Goal: Information Seeking & Learning: Learn about a topic

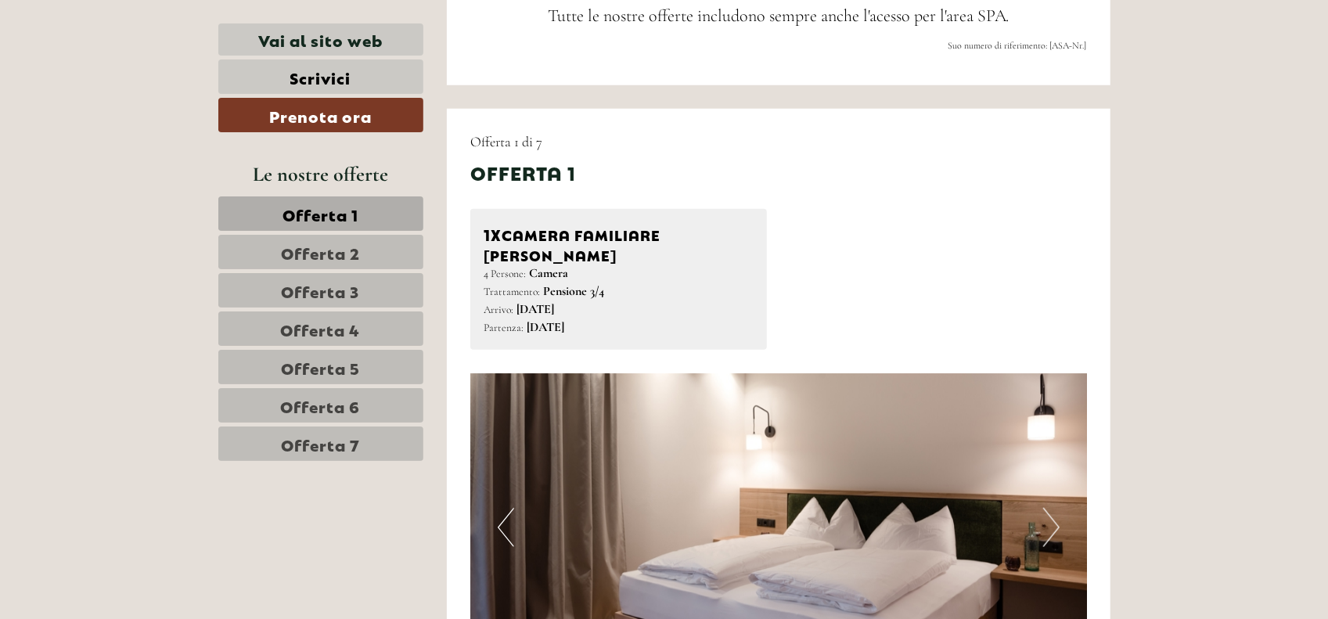
scroll to position [939, 0]
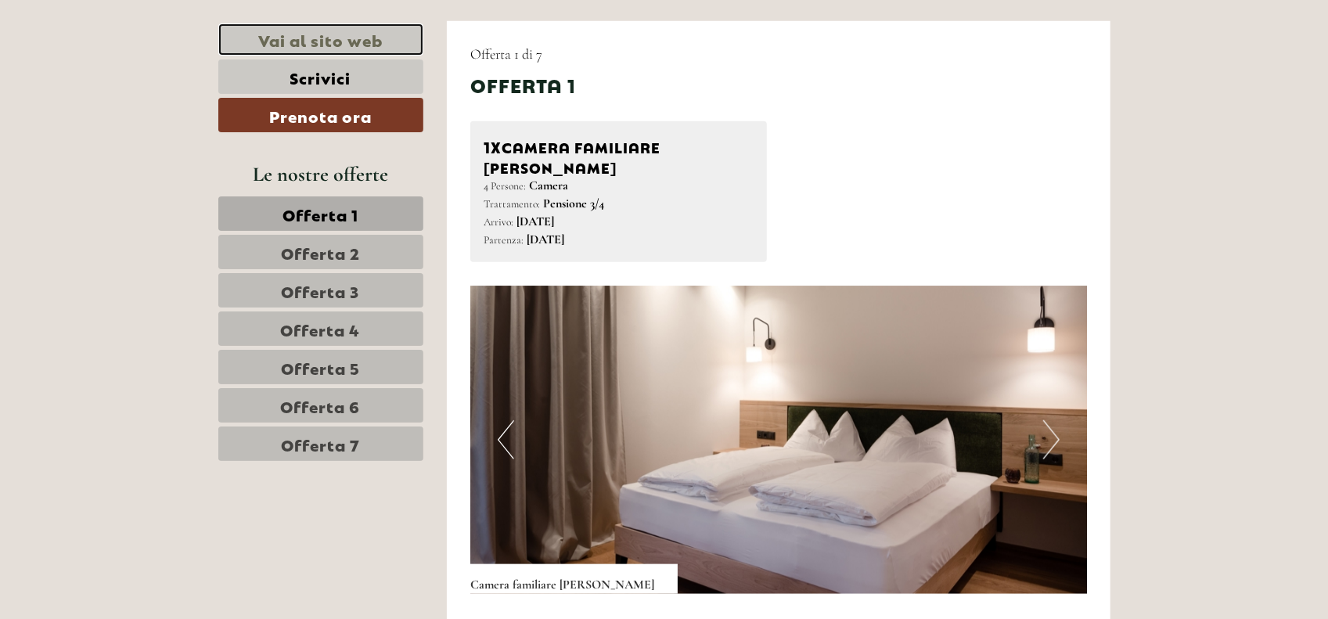
click at [314, 46] on link "Vai al sito web" at bounding box center [320, 39] width 205 height 32
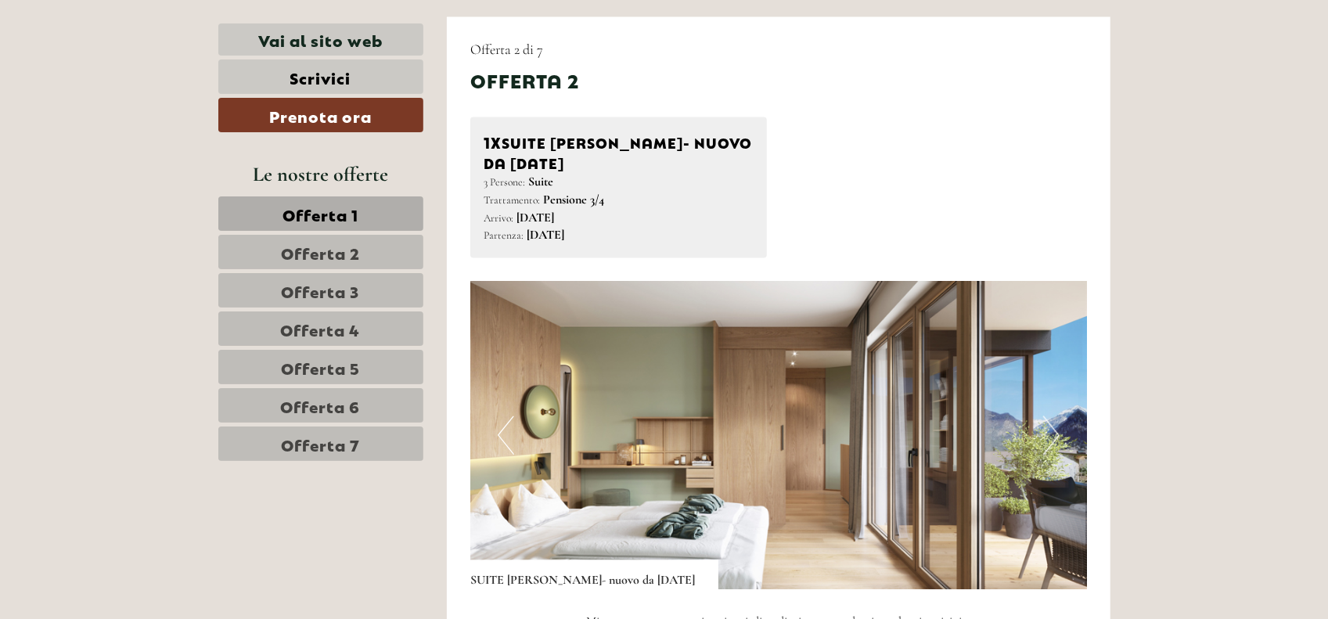
scroll to position [1956, 0]
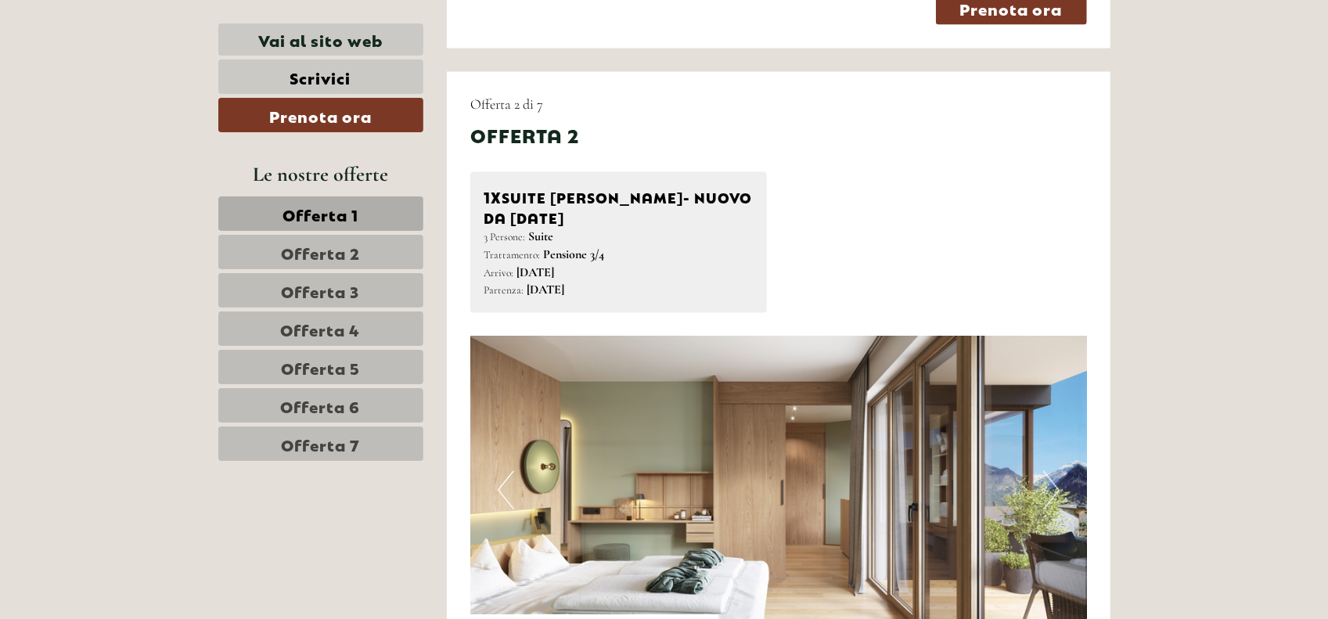
click at [368, 254] on link "Offerta 2" at bounding box center [320, 252] width 205 height 34
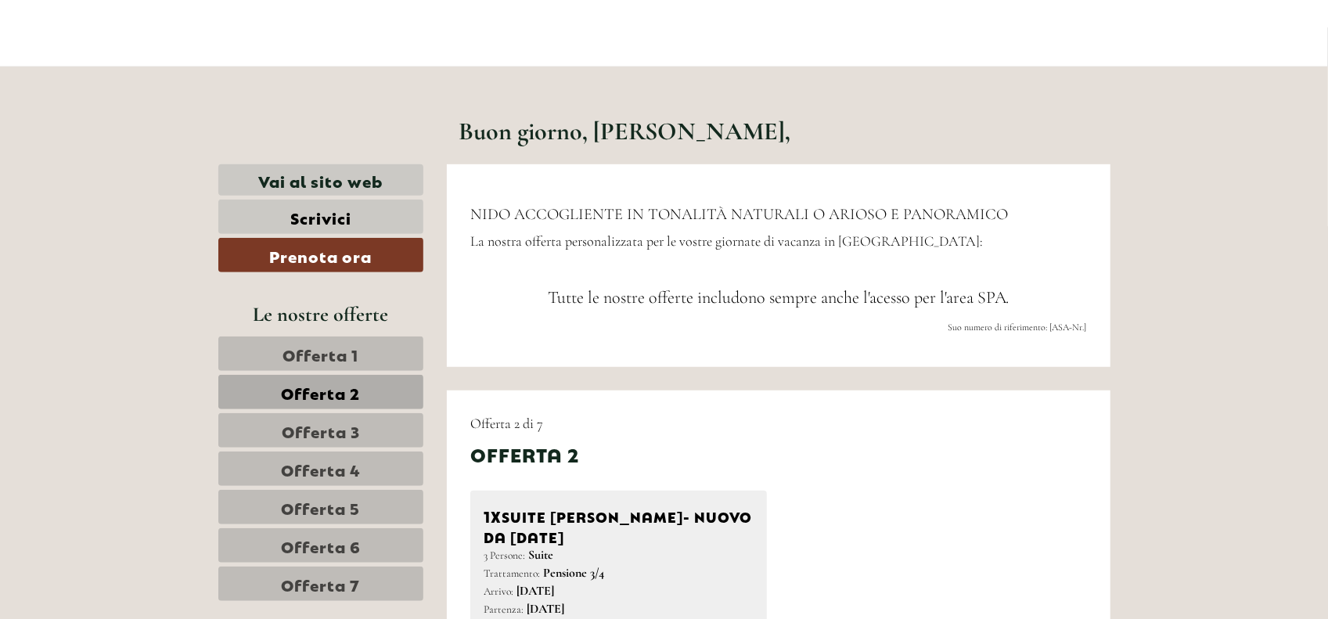
scroll to position [569, 0]
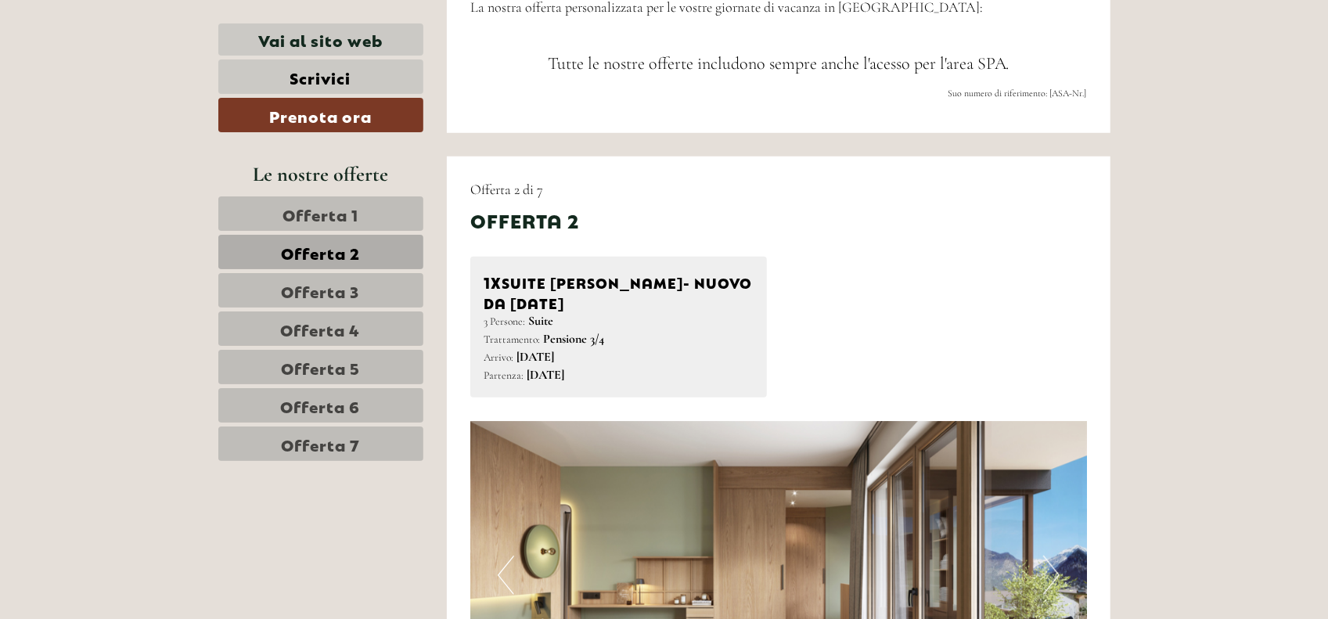
click at [269, 275] on link "Offerta 3" at bounding box center [320, 290] width 205 height 34
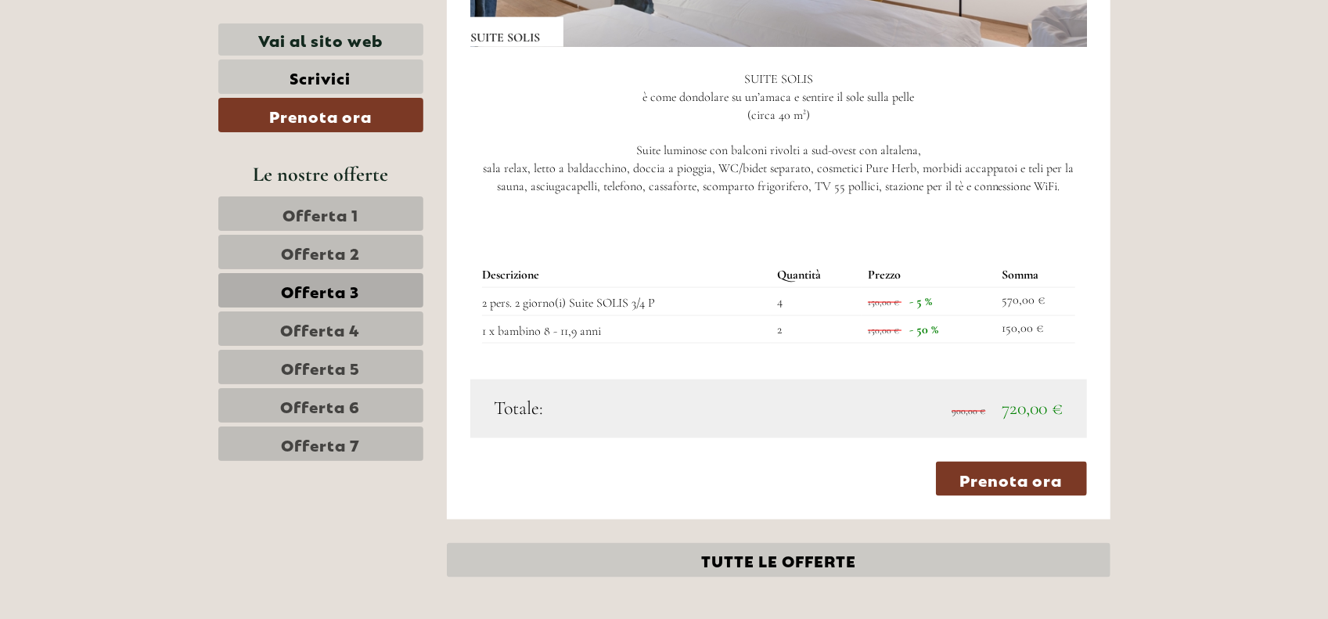
scroll to position [1507, 0]
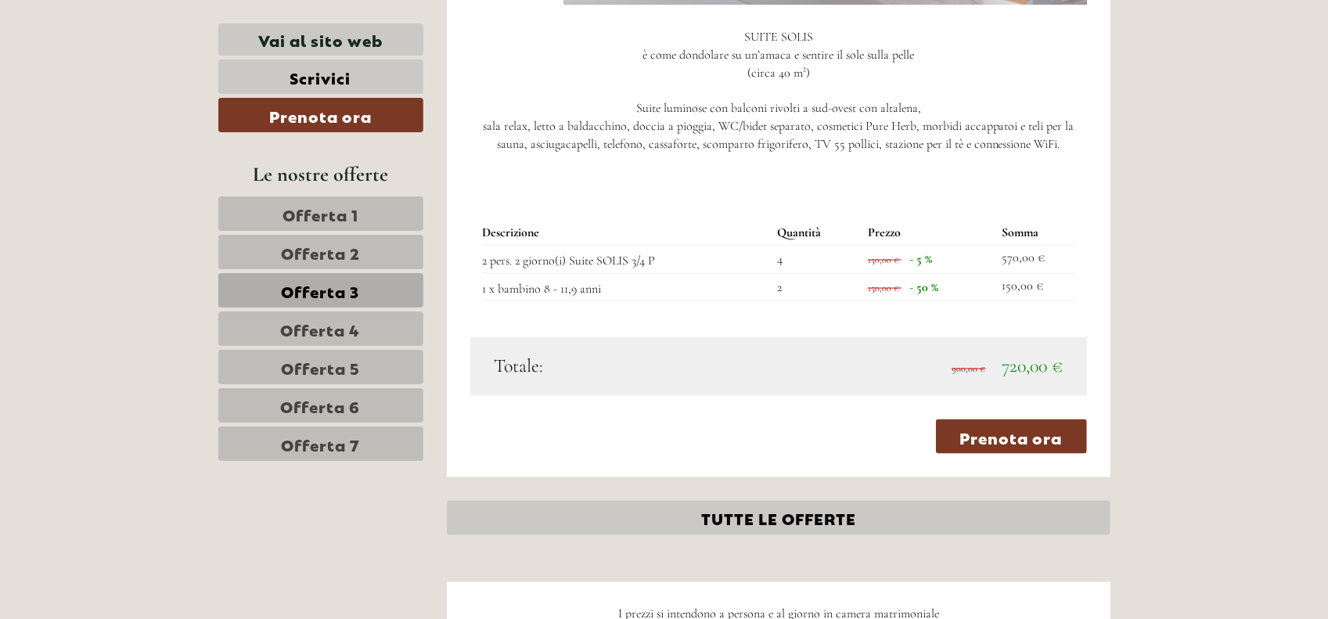
click at [314, 259] on span "Offerta 2" at bounding box center [320, 252] width 79 height 22
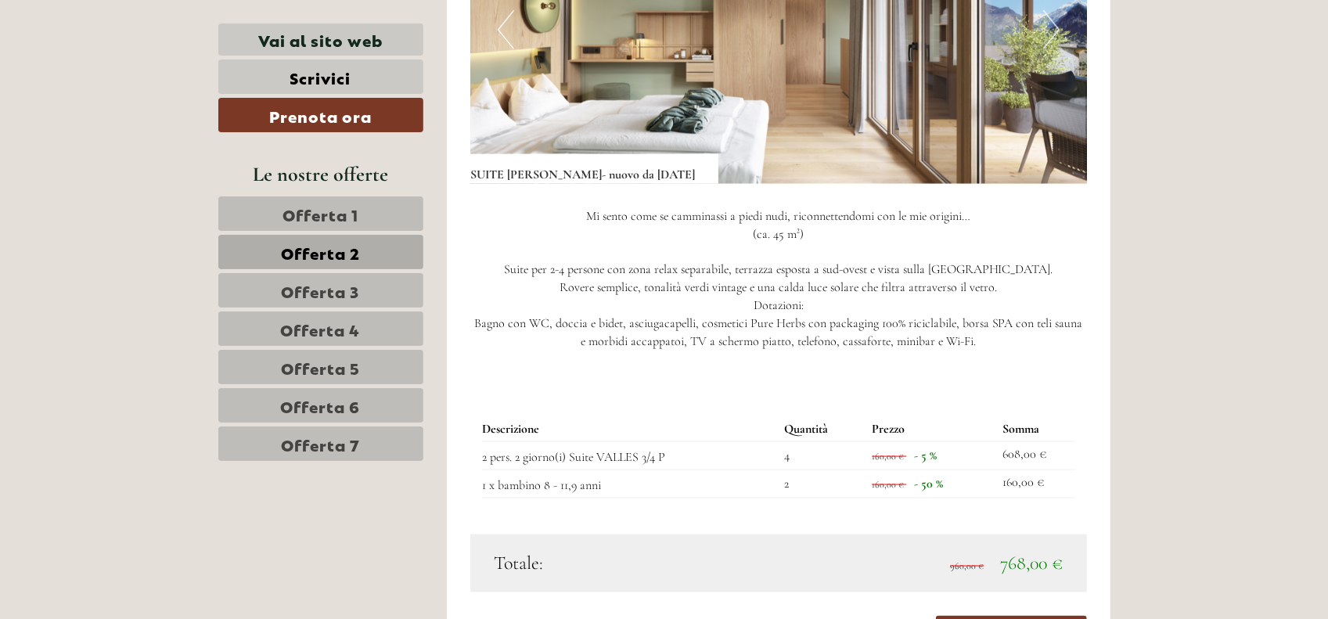
scroll to position [1351, 0]
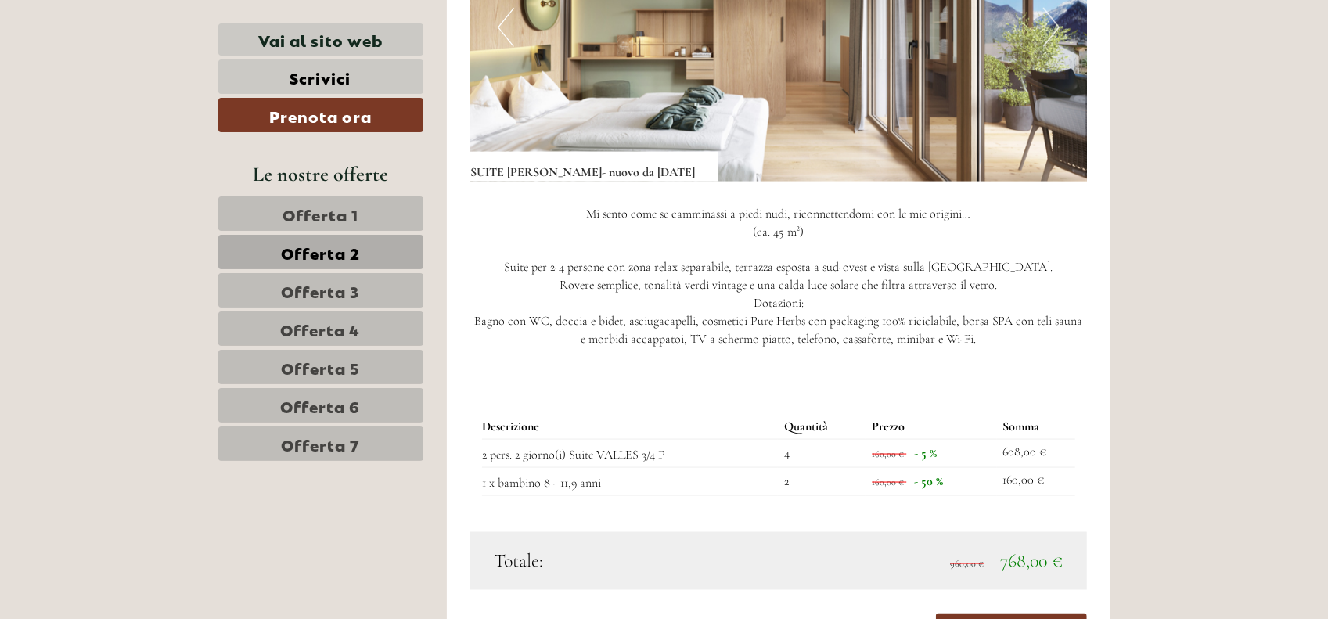
click at [307, 318] on span "Offerta 4" at bounding box center [321, 329] width 80 height 22
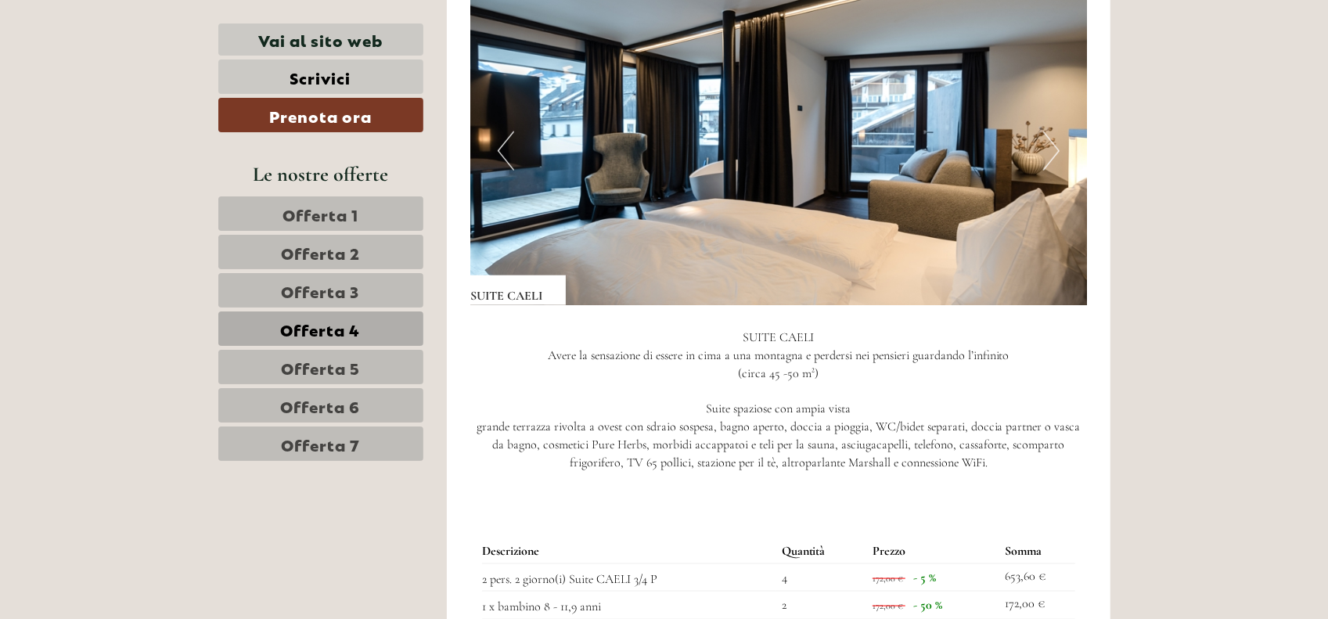
scroll to position [1195, 0]
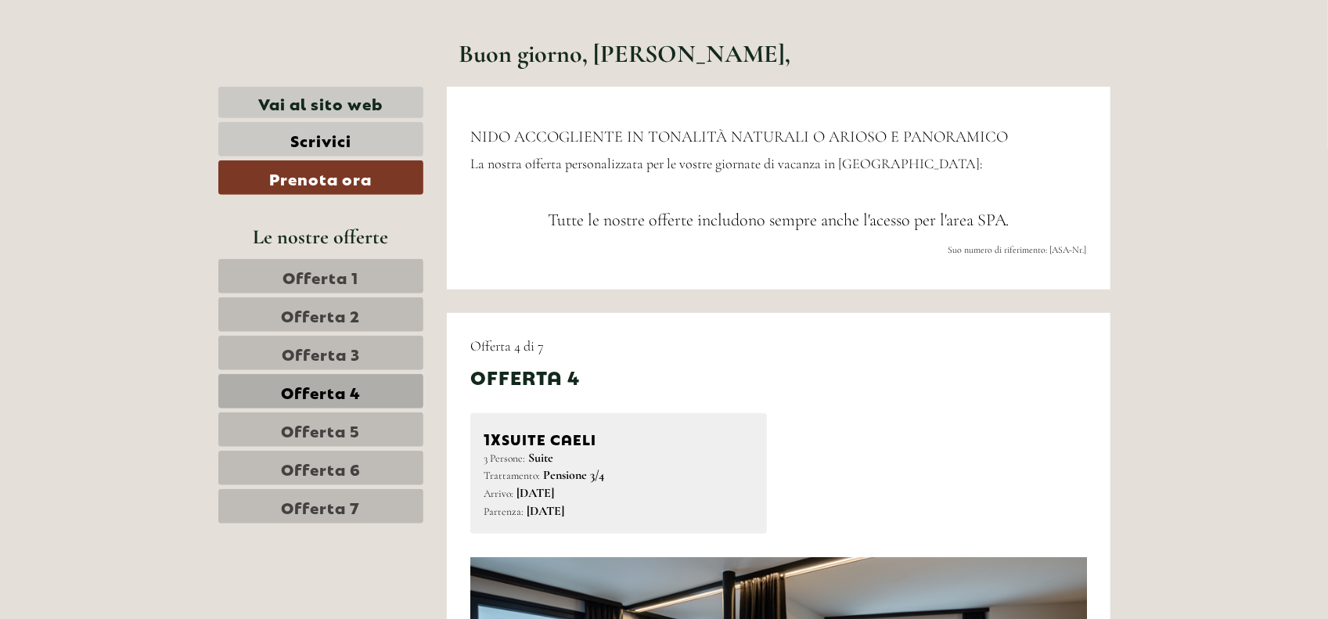
click at [354, 310] on span "Offerta 2" at bounding box center [320, 315] width 79 height 22
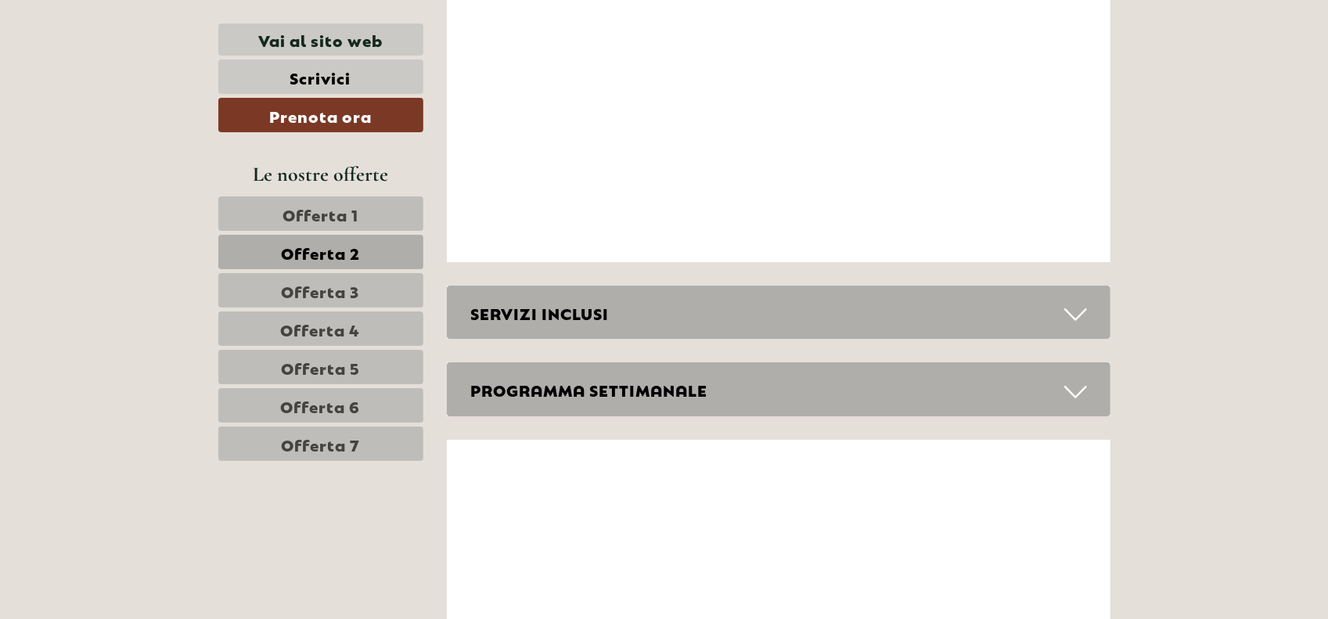
scroll to position [3854, 0]
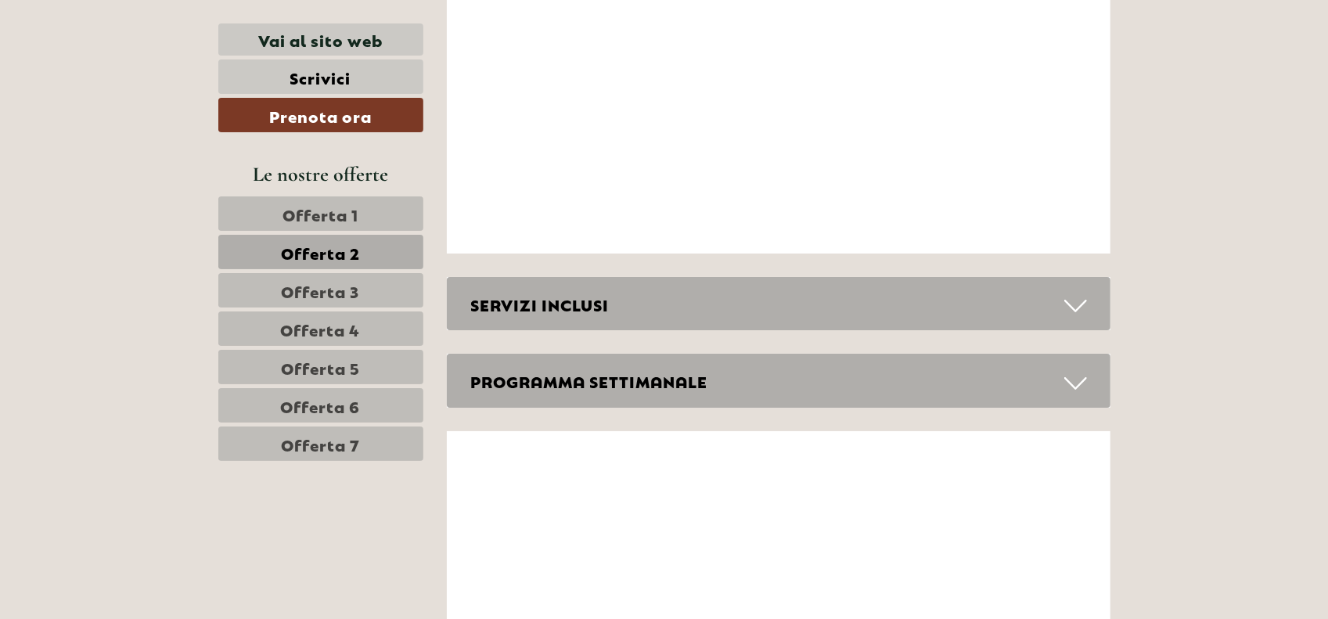
click at [1044, 303] on div "SERVIZI INCLUSI" at bounding box center [778, 304] width 663 height 54
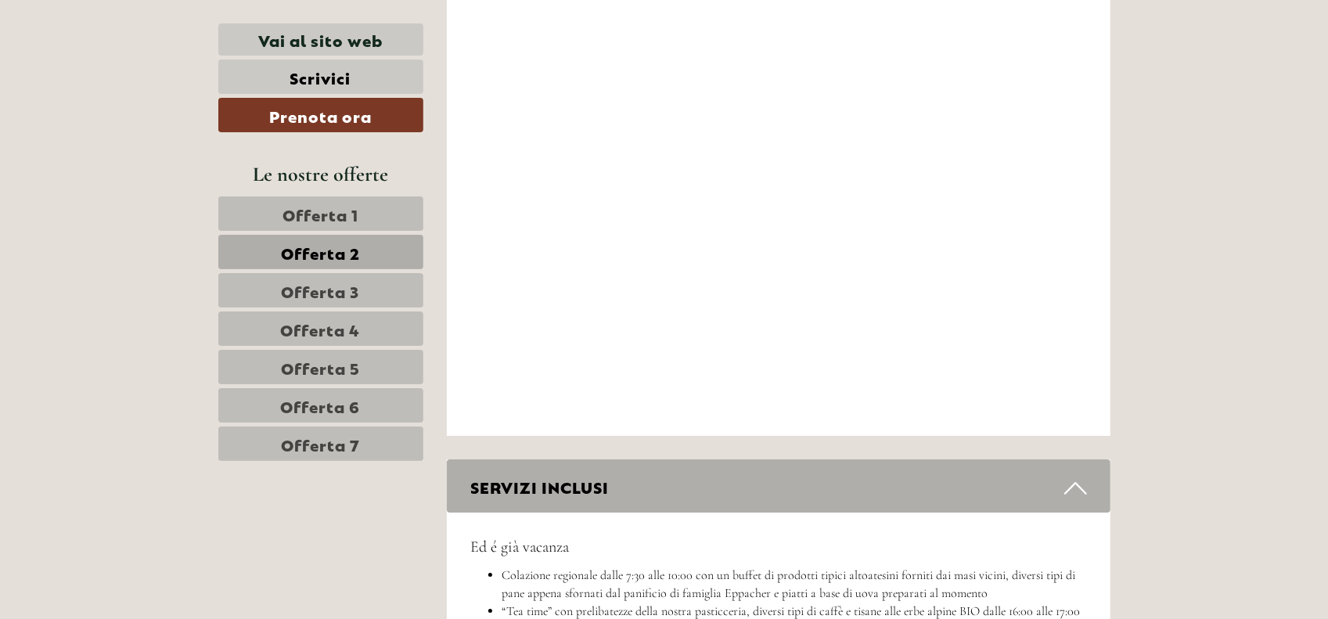
scroll to position [3620, 0]
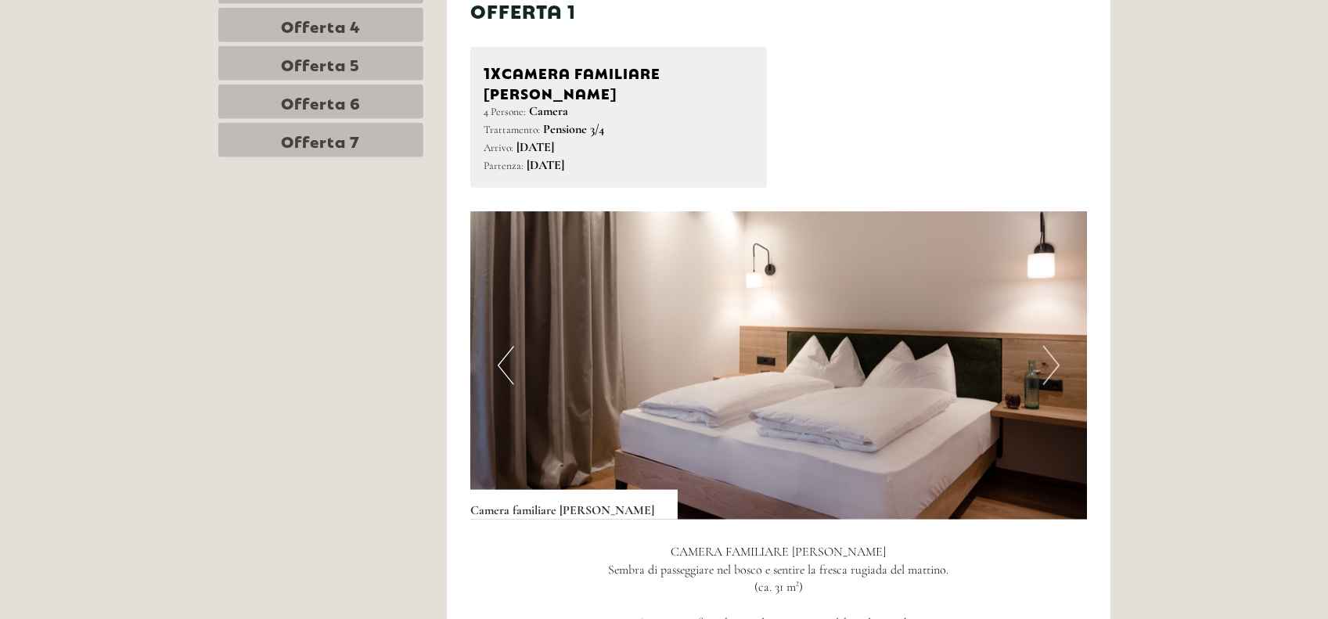
scroll to position [1017, 0]
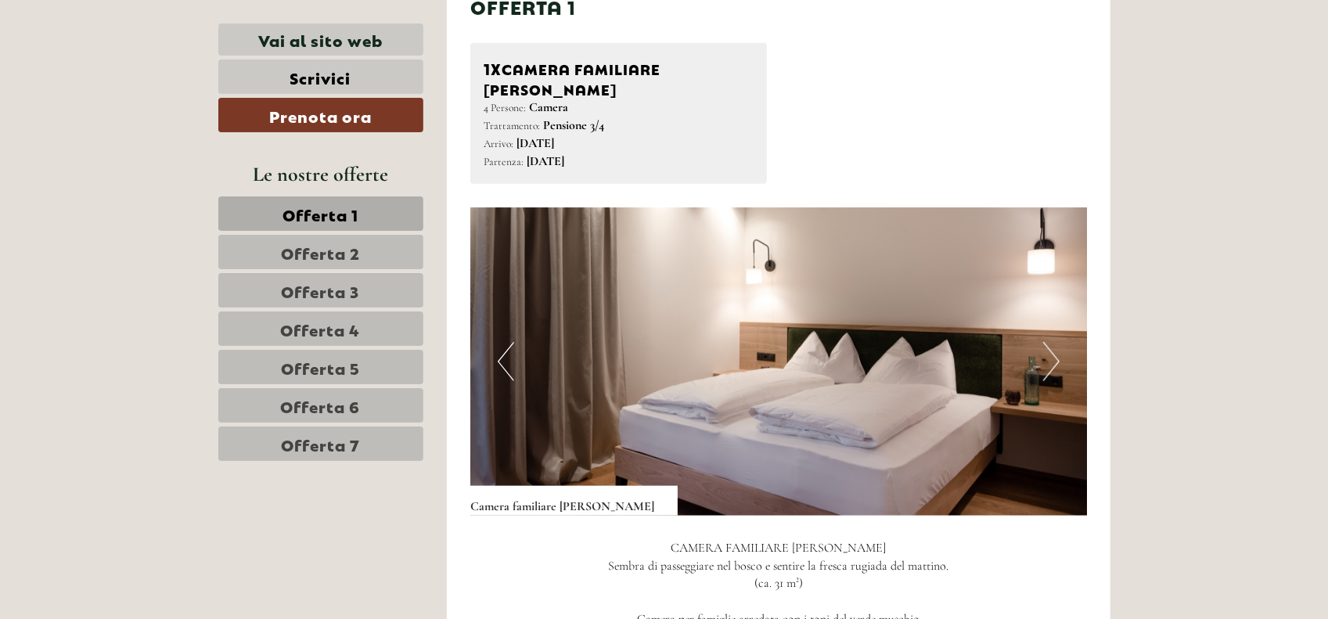
click at [362, 253] on link "Offerta 2" at bounding box center [320, 252] width 205 height 34
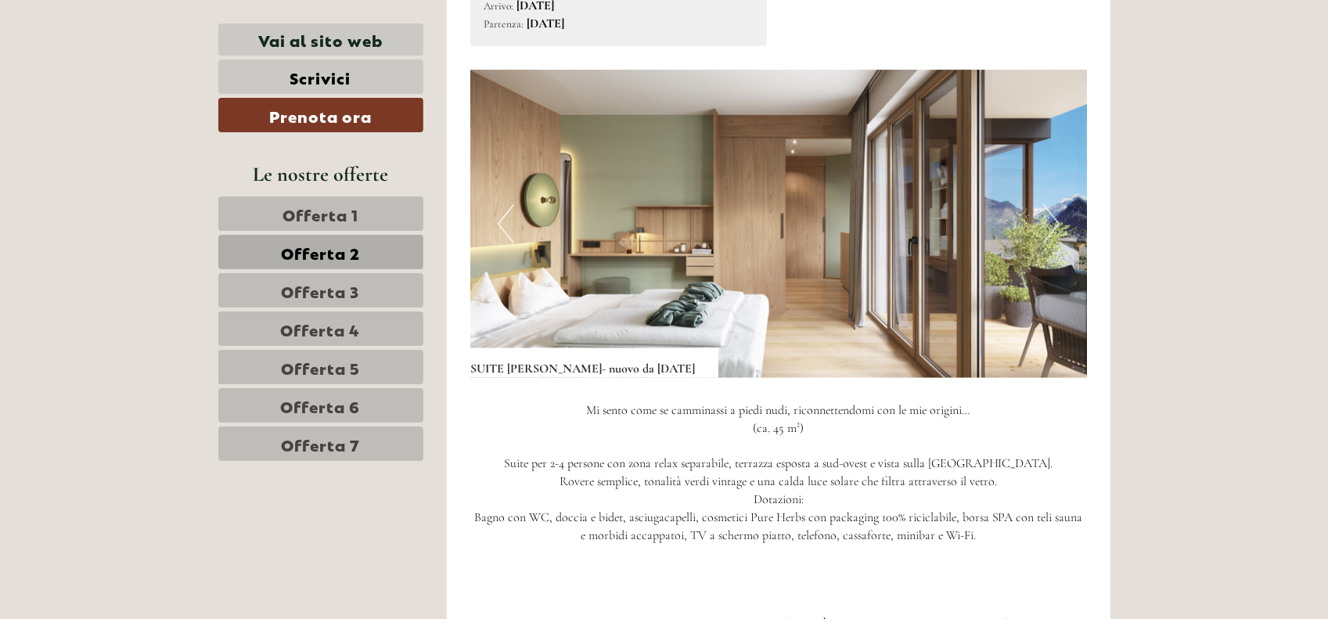
scroll to position [1351, 0]
